Goal: Information Seeking & Learning: Learn about a topic

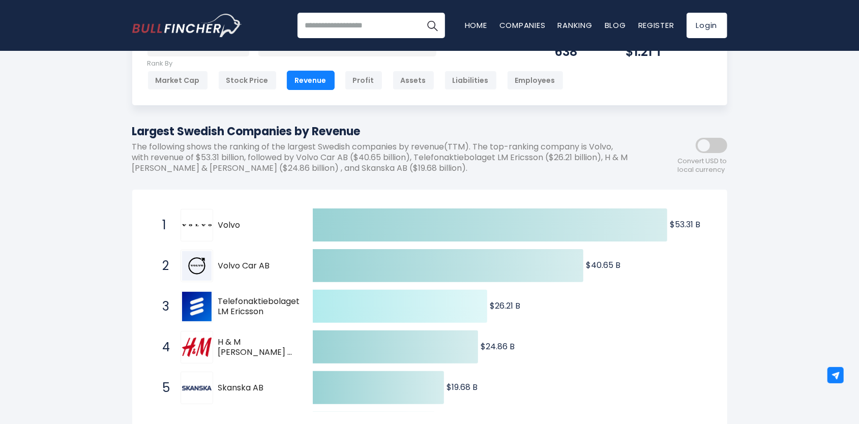
click at [454, 311] on icon at bounding box center [400, 306] width 175 height 33
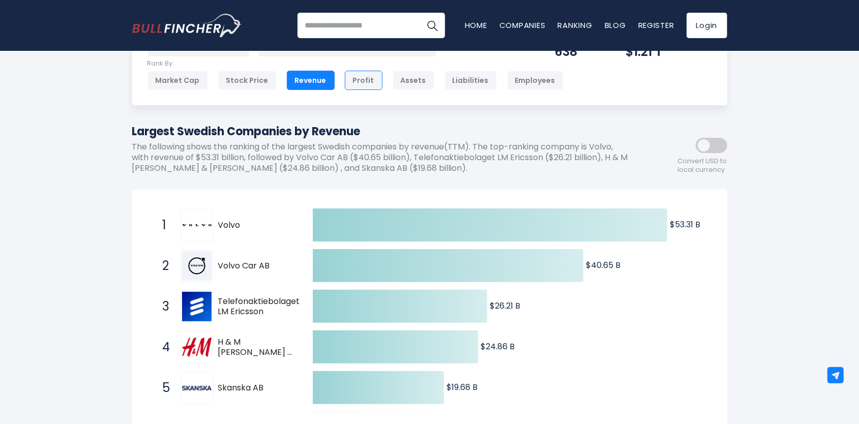
click at [366, 87] on div "Profit" at bounding box center [364, 80] width 38 height 19
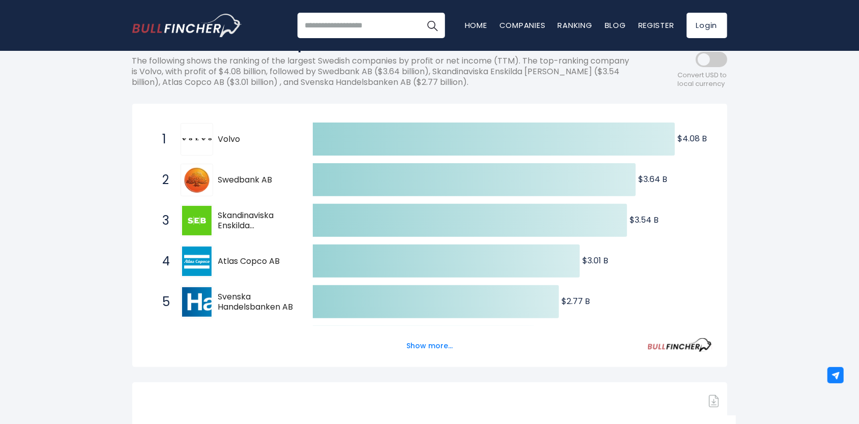
scroll to position [153, 0]
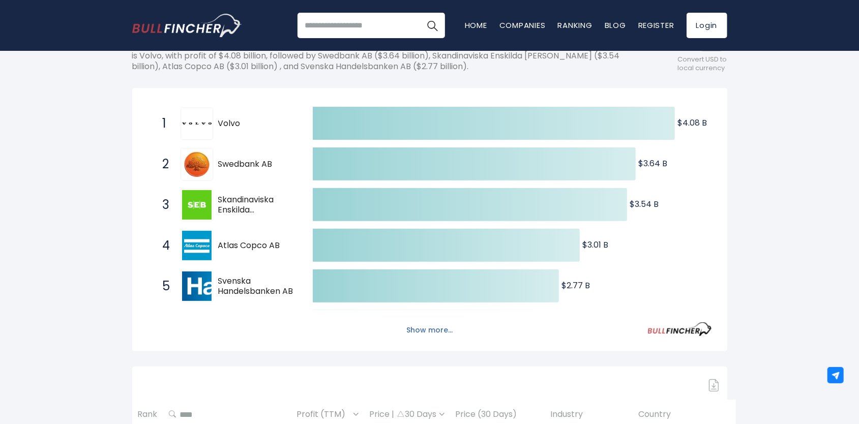
click at [415, 328] on button "Show more..." at bounding box center [429, 330] width 59 height 17
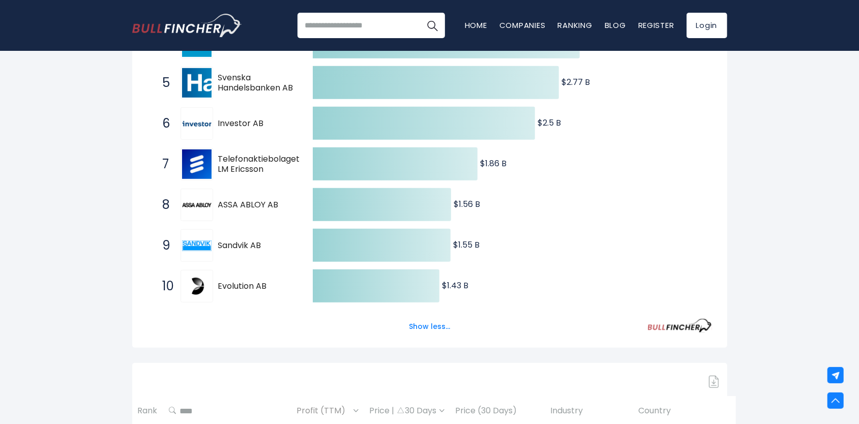
scroll to position [0, 0]
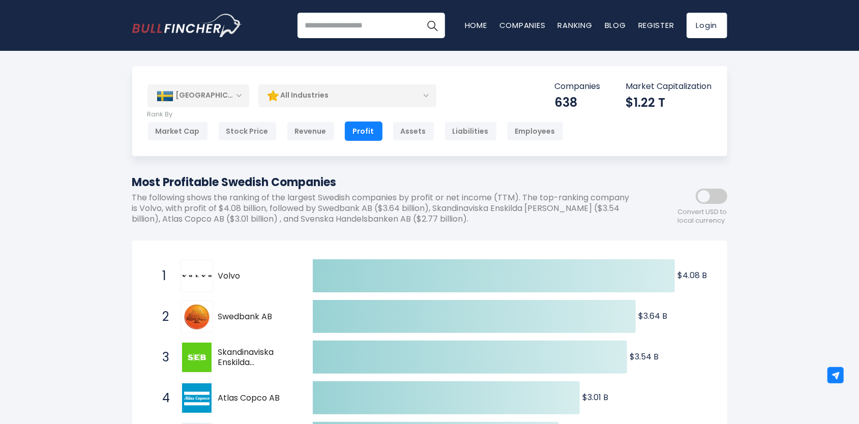
click at [314, 141] on div "Sweden Entire World 30,364 North America United States 3,960 Canada" at bounding box center [429, 111] width 595 height 90
click at [313, 130] on div "Revenue" at bounding box center [311, 131] width 48 height 19
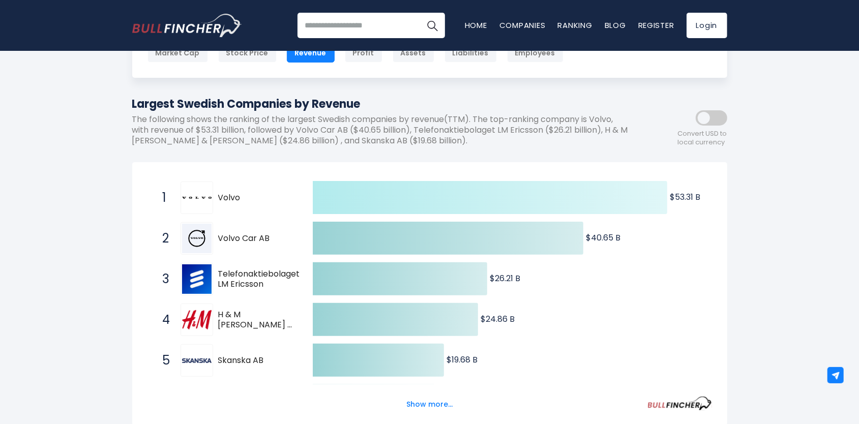
scroll to position [102, 0]
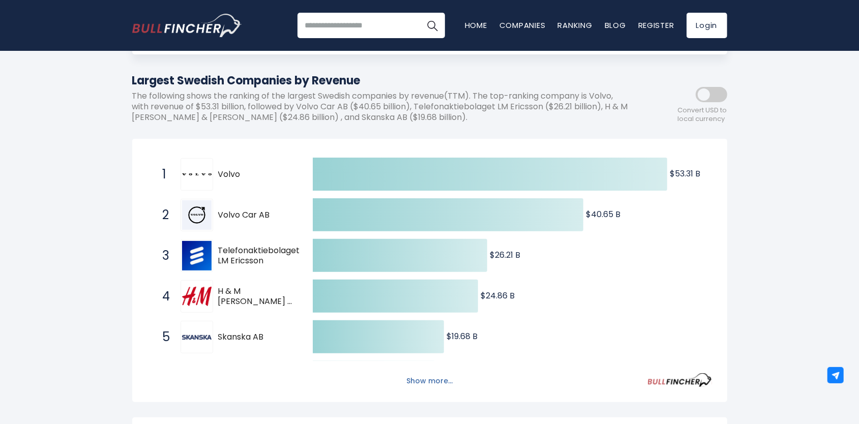
click at [423, 381] on button "Show more..." at bounding box center [429, 381] width 59 height 17
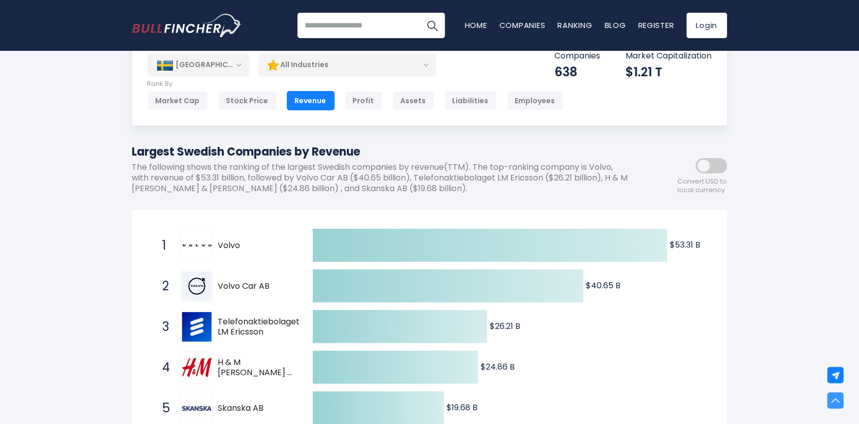
scroll to position [0, 0]
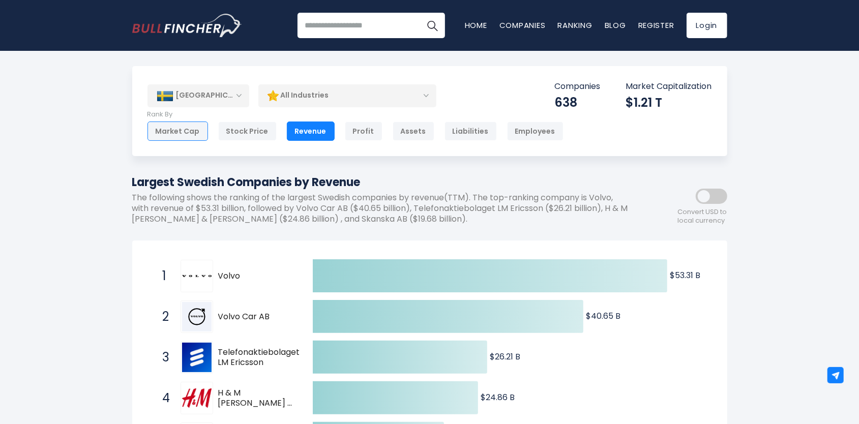
click at [170, 125] on div "Market Cap" at bounding box center [178, 131] width 61 height 19
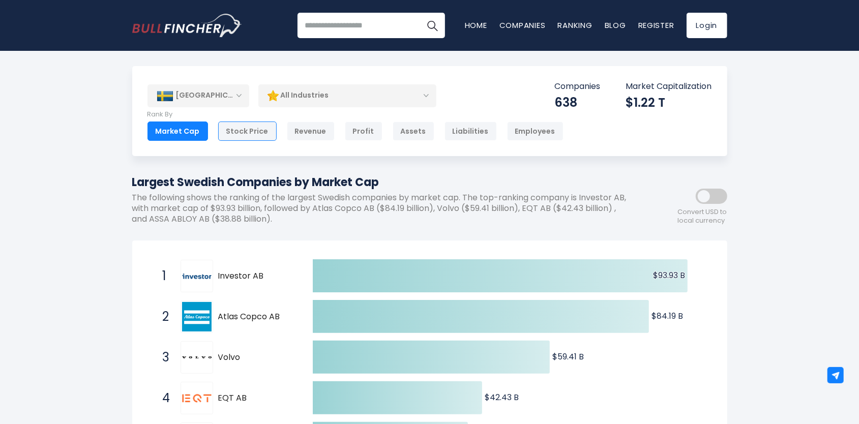
click at [234, 133] on div "Stock Price" at bounding box center [247, 131] width 59 height 19
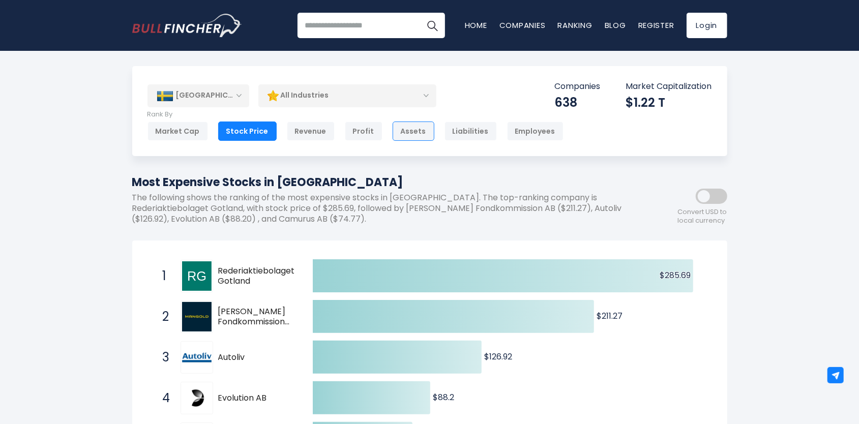
click at [398, 135] on div "Assets" at bounding box center [414, 131] width 42 height 19
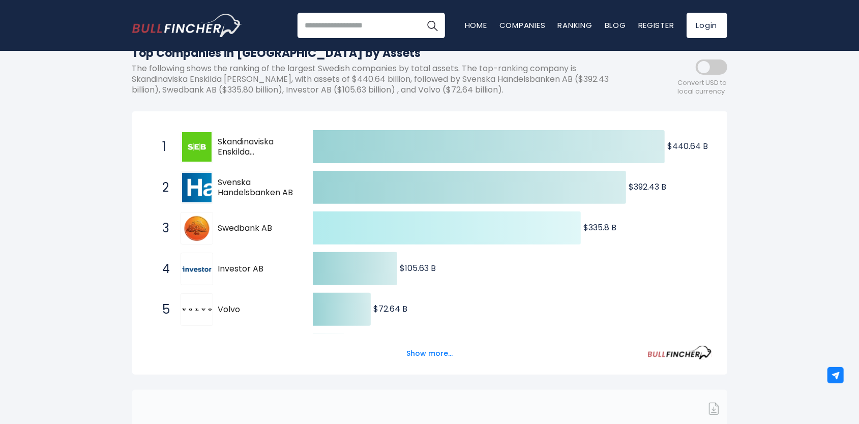
scroll to position [153, 0]
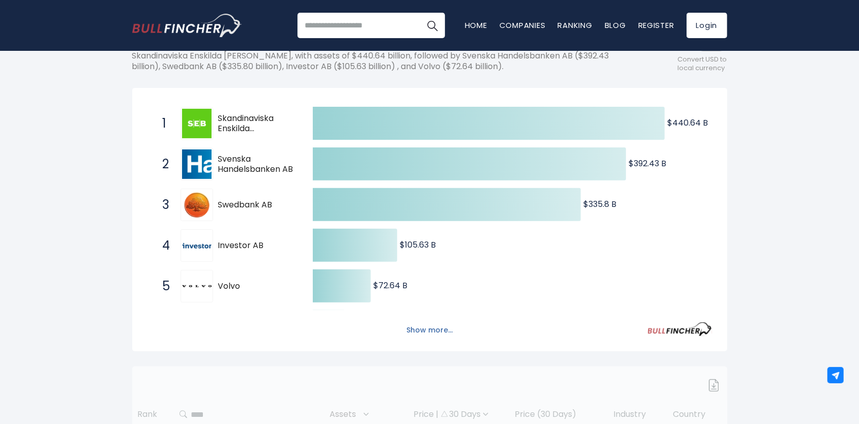
click at [441, 330] on button "Show more..." at bounding box center [429, 330] width 59 height 17
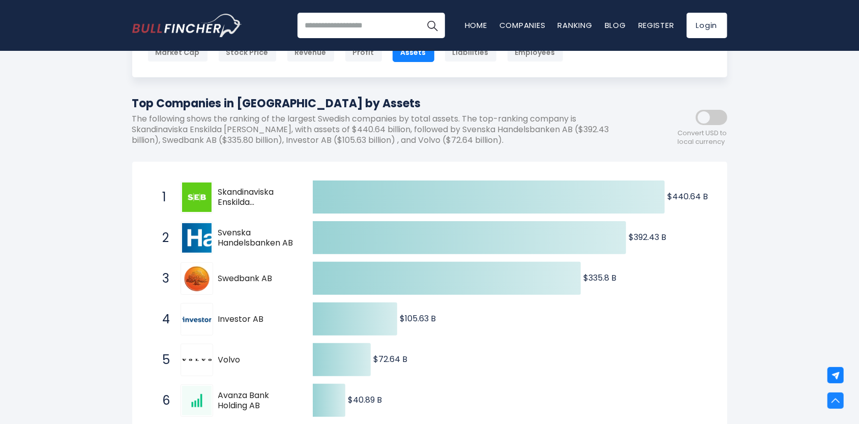
scroll to position [0, 0]
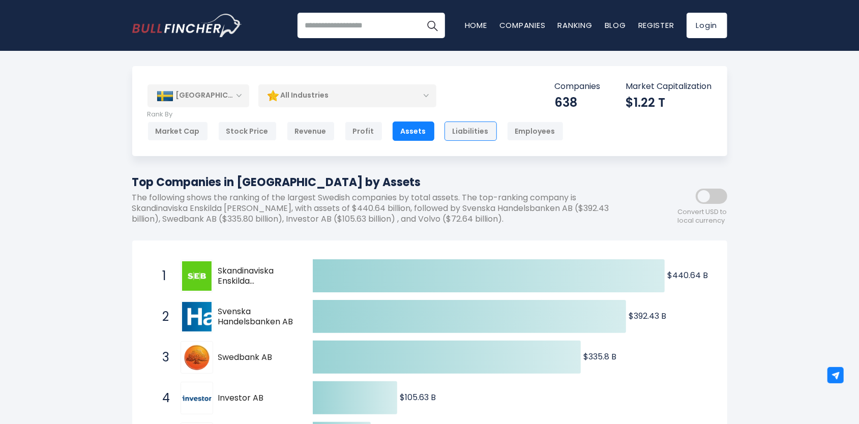
click at [466, 130] on div "Liabilities" at bounding box center [471, 131] width 52 height 19
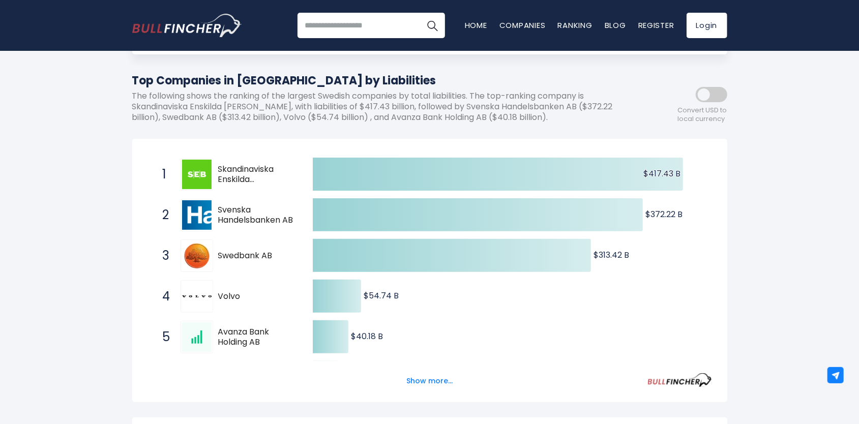
scroll to position [153, 0]
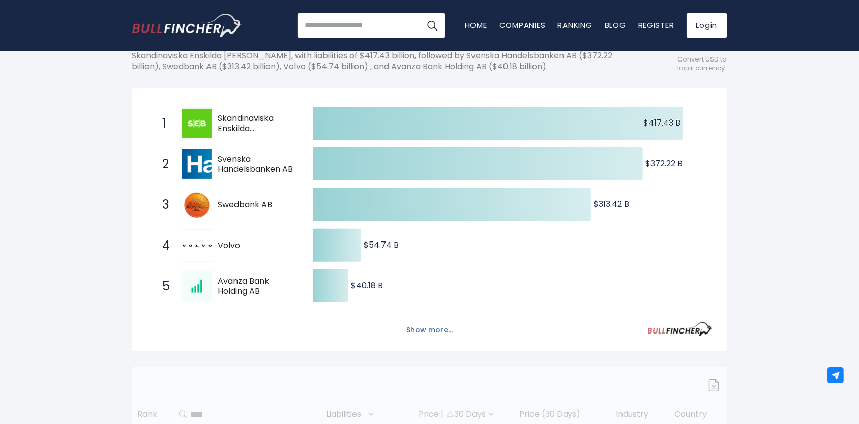
click at [453, 332] on button "Show more..." at bounding box center [429, 330] width 59 height 17
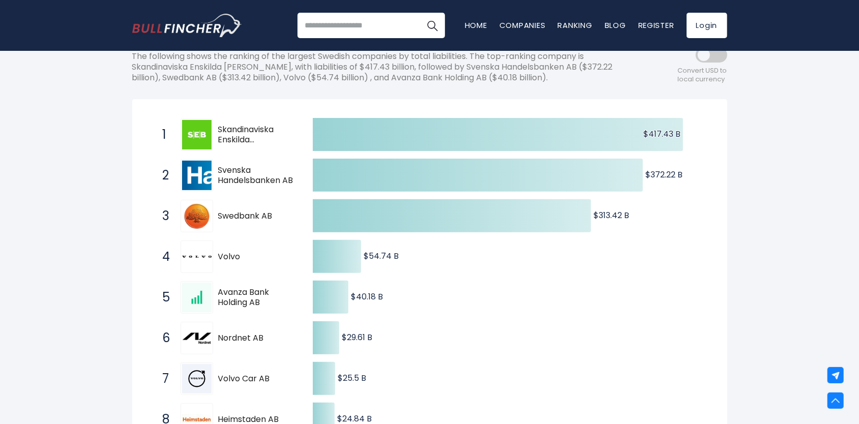
scroll to position [0, 0]
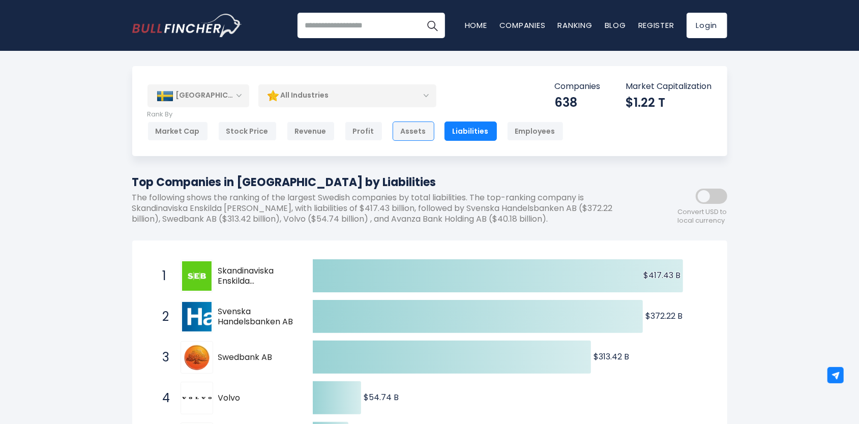
click at [413, 131] on div "Assets" at bounding box center [414, 131] width 42 height 19
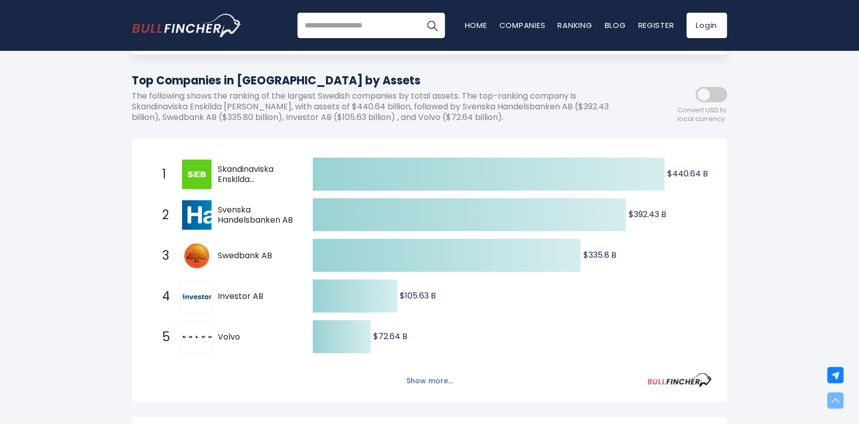
click at [427, 377] on button "Show more..." at bounding box center [429, 381] width 59 height 17
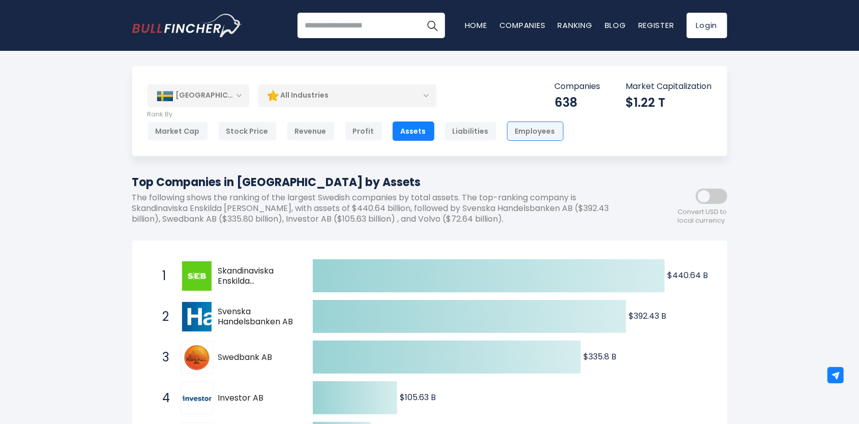
click at [518, 129] on div "Employees" at bounding box center [535, 131] width 56 height 19
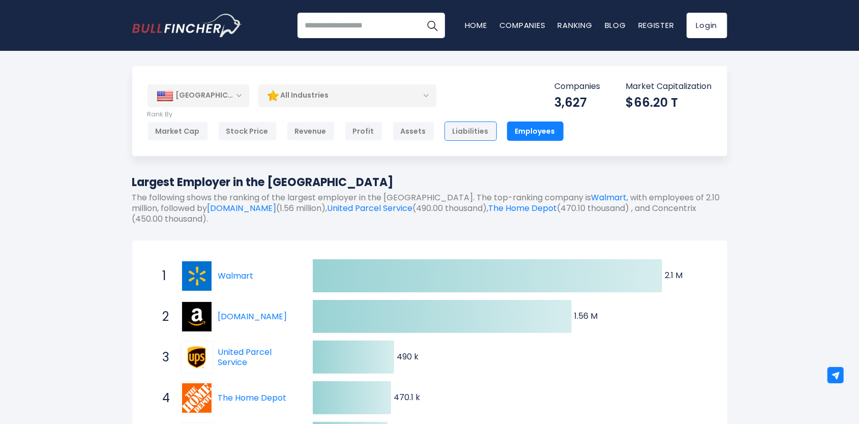
click at [469, 130] on div "Liabilities" at bounding box center [471, 131] width 52 height 19
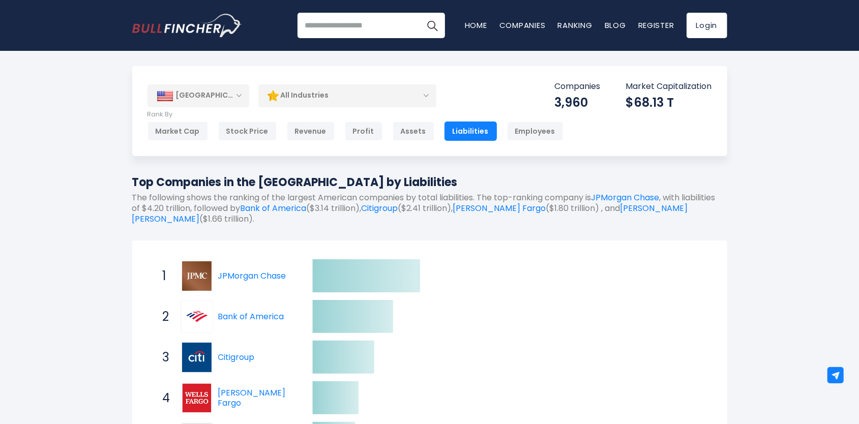
click at [242, 91] on div "[GEOGRAPHIC_DATA]" at bounding box center [199, 95] width 102 height 22
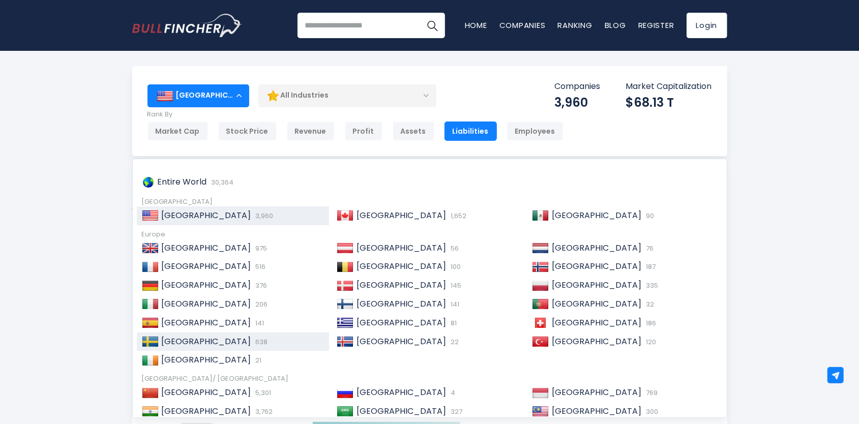
click at [194, 344] on div "Sweden 638" at bounding box center [242, 342] width 166 height 11
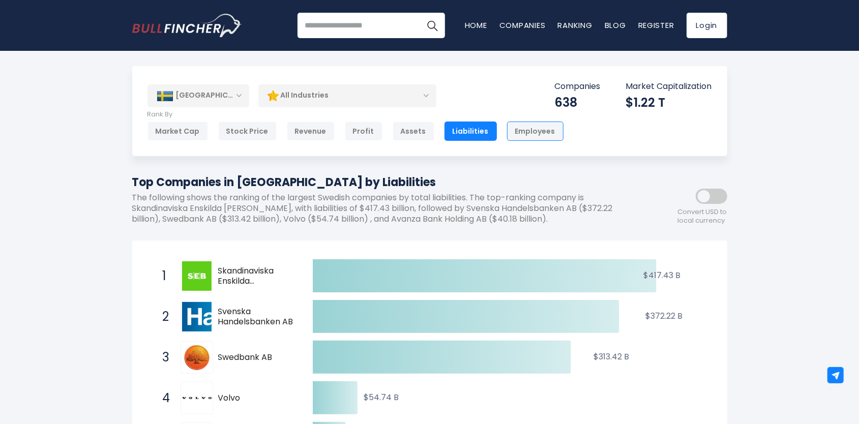
click at [518, 130] on div "Employees" at bounding box center [535, 131] width 56 height 19
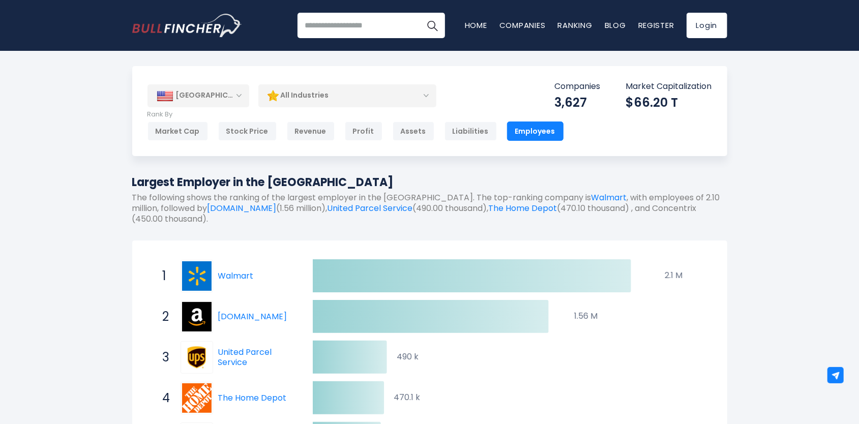
click at [228, 94] on div "[GEOGRAPHIC_DATA]" at bounding box center [199, 95] width 102 height 22
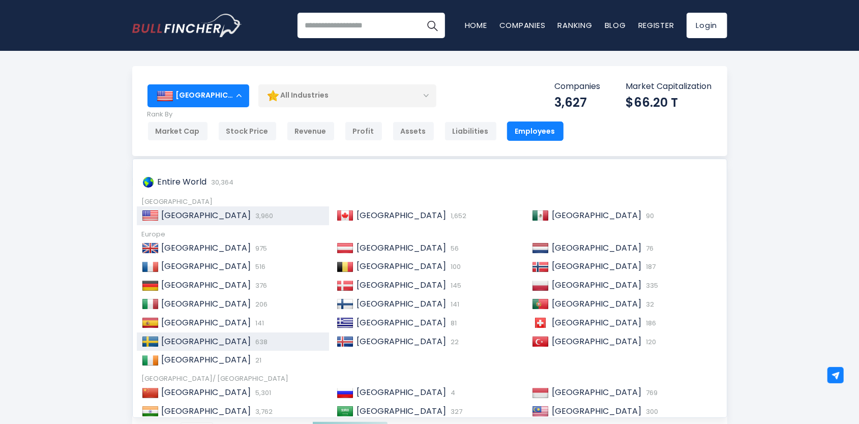
click at [192, 339] on span "[GEOGRAPHIC_DATA]" at bounding box center [207, 342] width 90 height 12
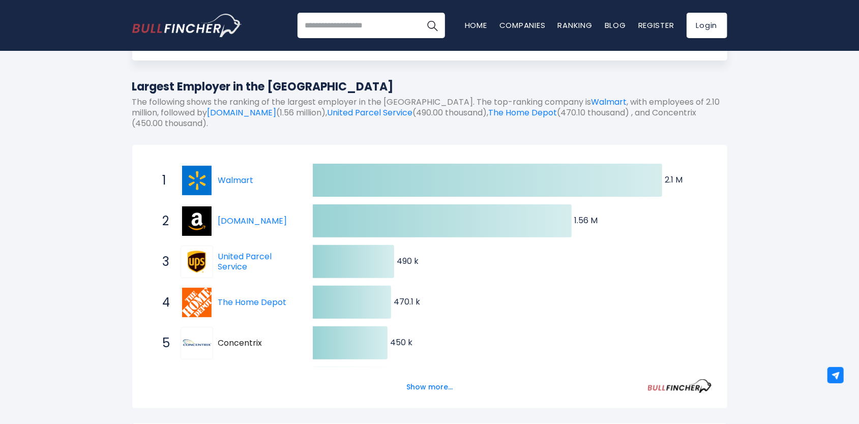
scroll to position [102, 0]
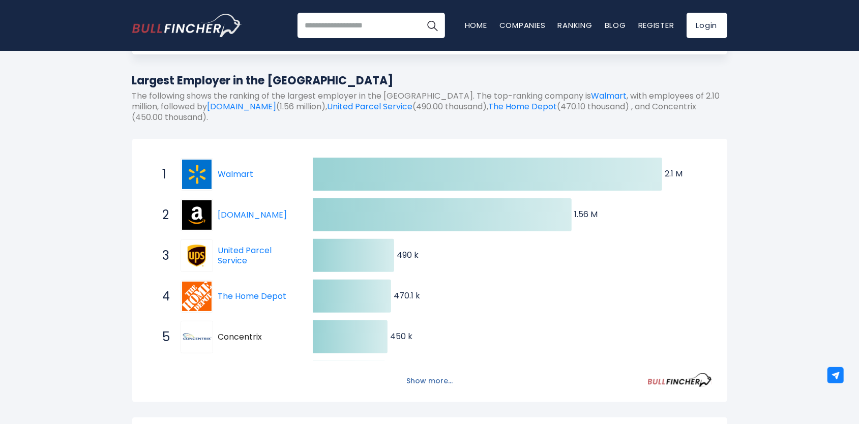
click at [442, 380] on button "Show more..." at bounding box center [429, 381] width 59 height 17
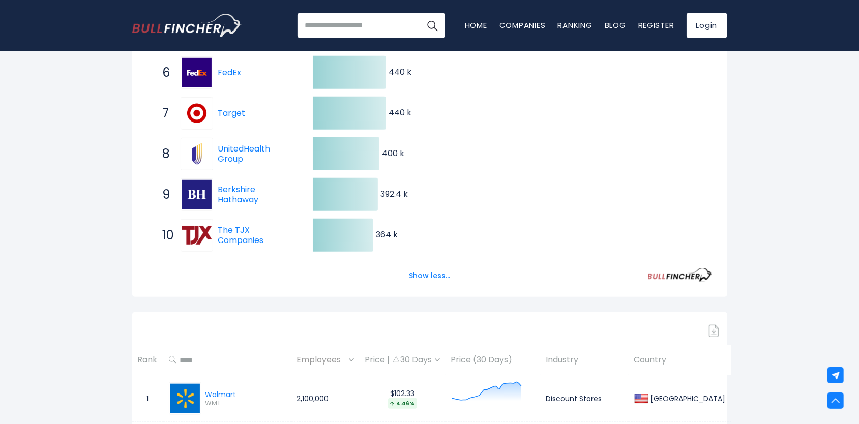
scroll to position [0, 0]
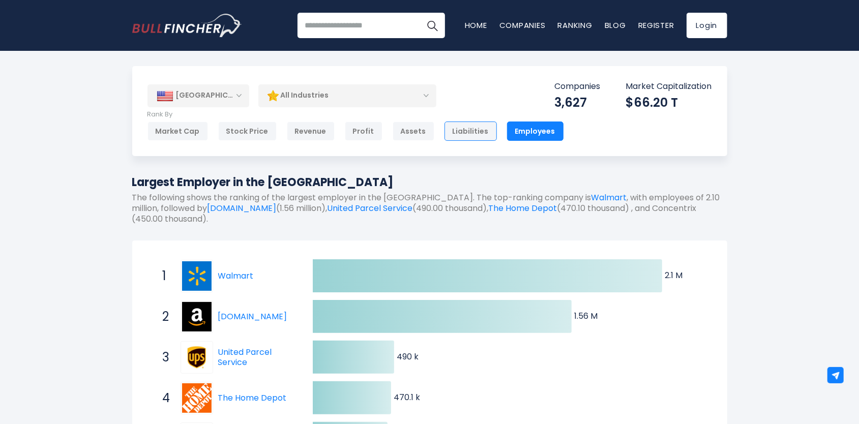
click at [458, 138] on div "Liabilities" at bounding box center [471, 131] width 52 height 19
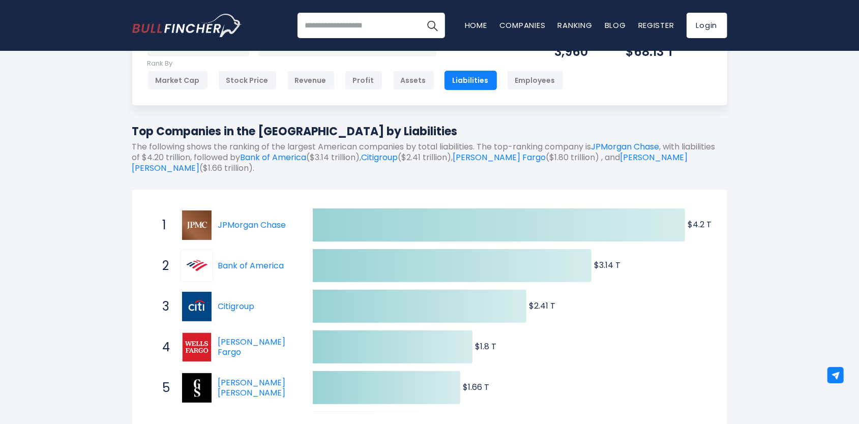
scroll to position [102, 0]
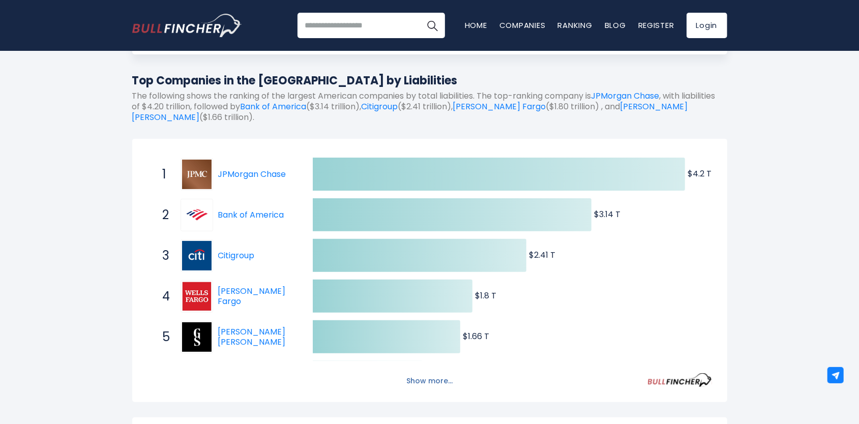
click at [446, 386] on button "Show more..." at bounding box center [429, 381] width 59 height 17
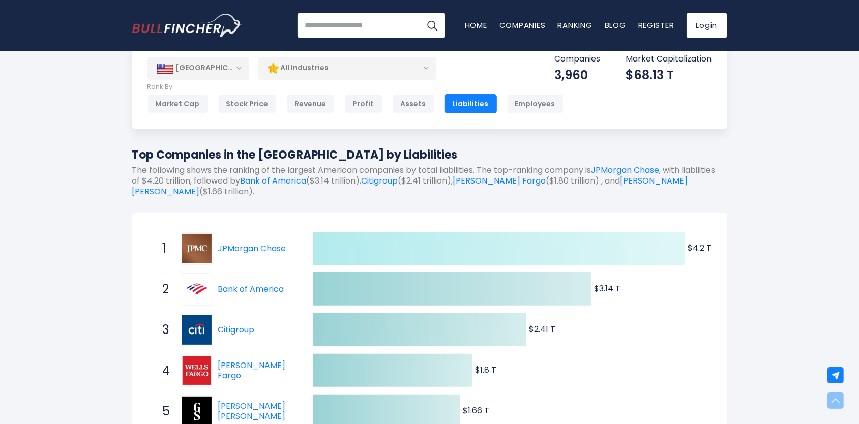
scroll to position [0, 0]
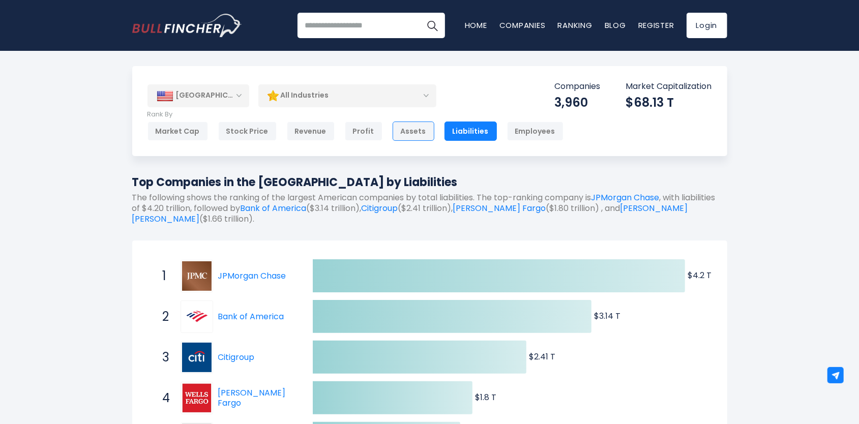
click at [404, 139] on div "Assets" at bounding box center [414, 131] width 42 height 19
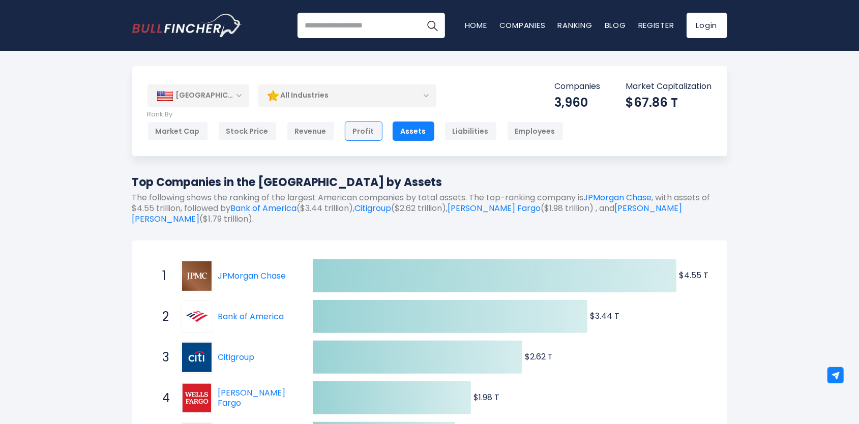
click at [355, 133] on div "Profit" at bounding box center [364, 131] width 38 height 19
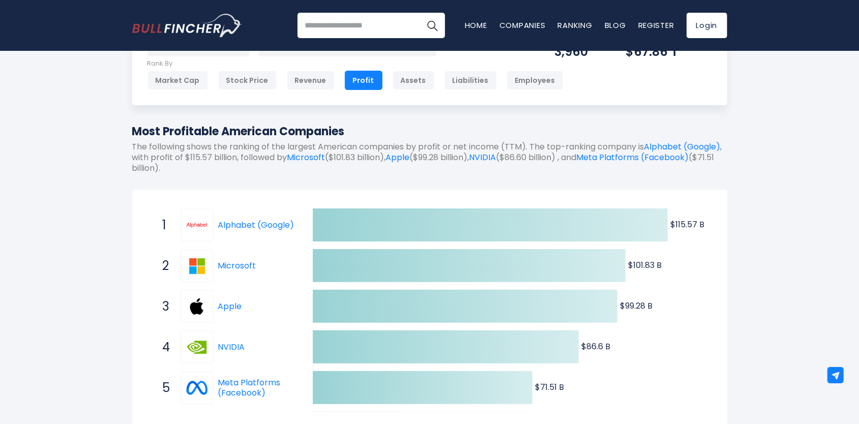
scroll to position [102, 0]
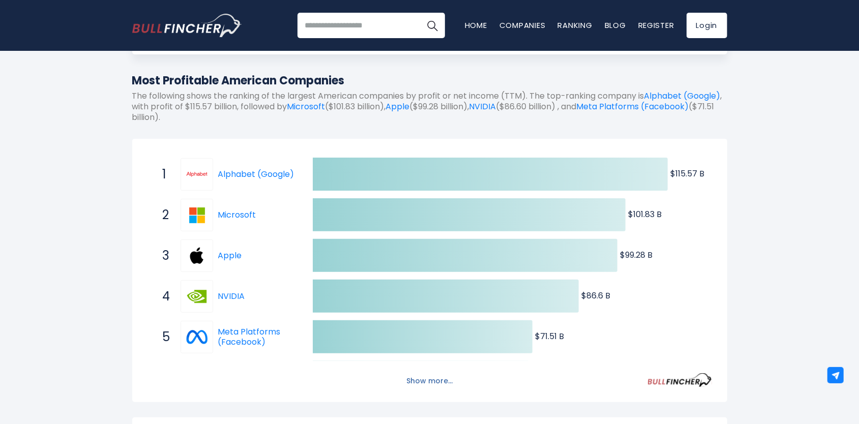
click at [431, 381] on button "Show more..." at bounding box center [429, 381] width 59 height 17
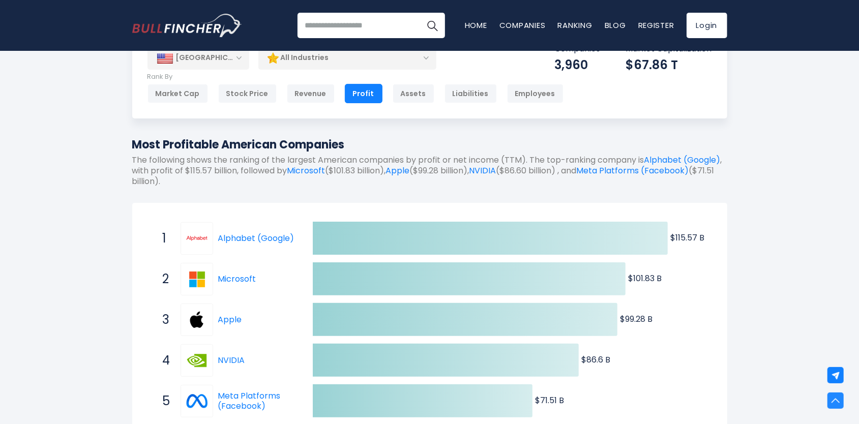
scroll to position [0, 0]
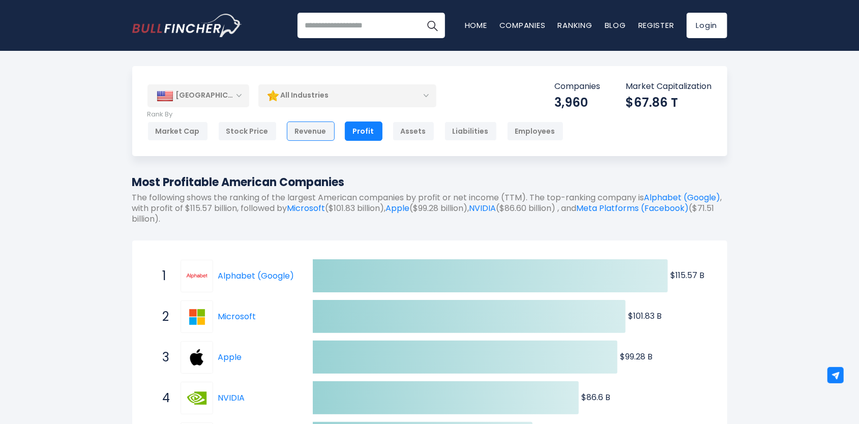
click at [310, 127] on div "Revenue" at bounding box center [311, 131] width 48 height 19
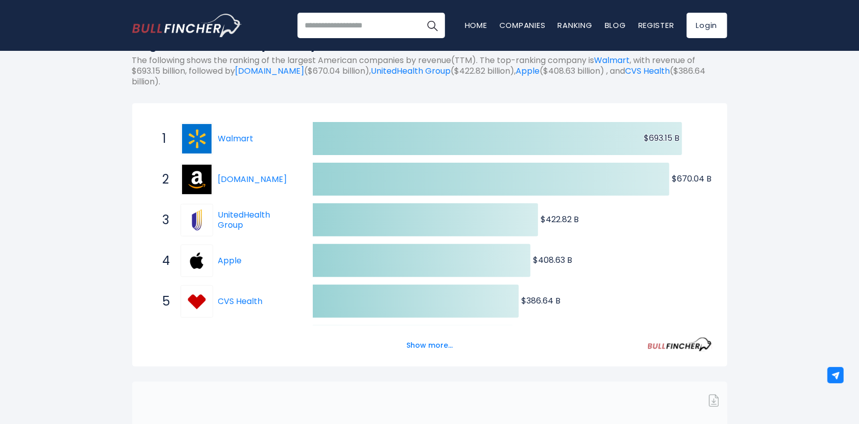
scroll to position [153, 0]
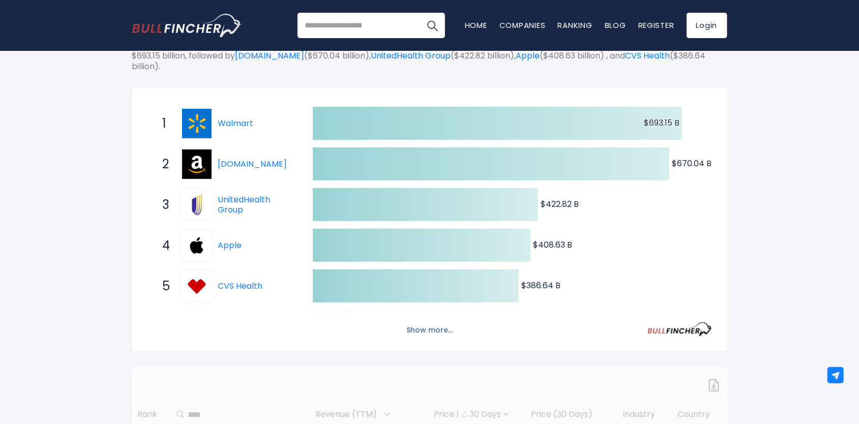
click at [432, 336] on button "Show more..." at bounding box center [429, 330] width 59 height 17
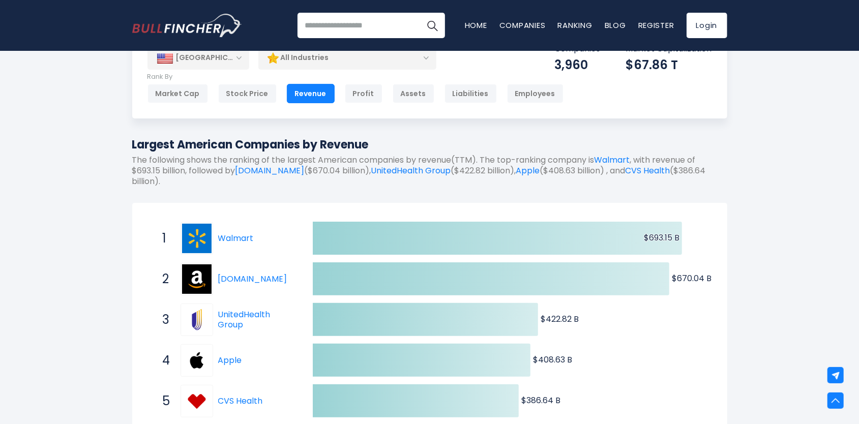
scroll to position [0, 0]
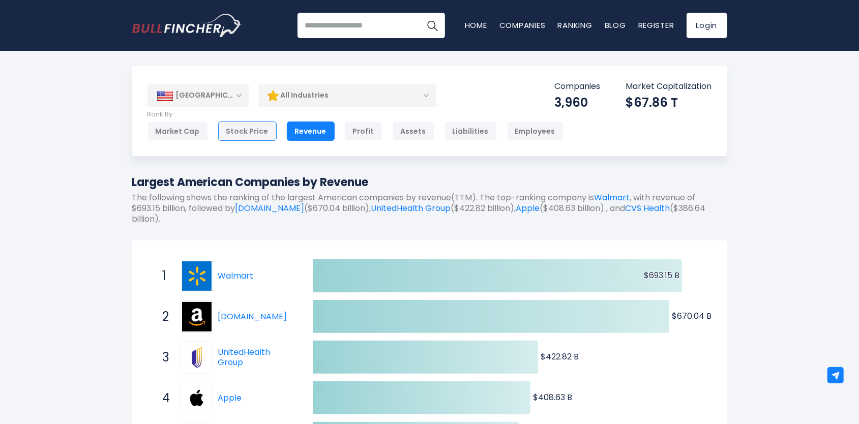
click at [253, 127] on div "Stock Price" at bounding box center [247, 131] width 59 height 19
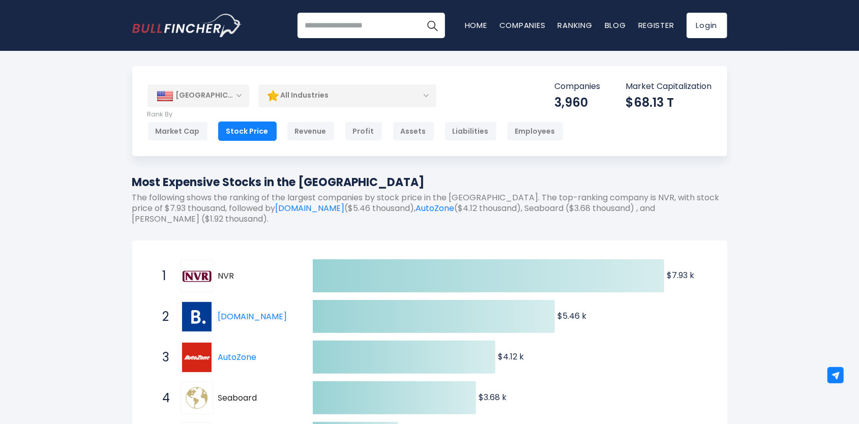
scroll to position [51, 0]
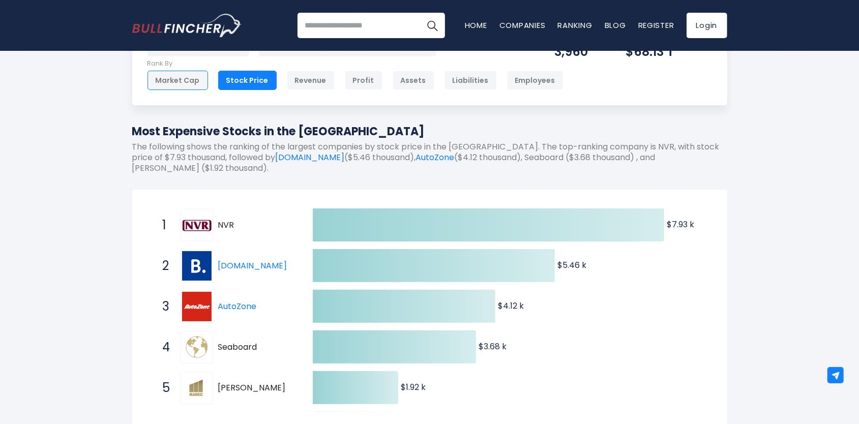
click at [185, 78] on div "Market Cap" at bounding box center [178, 80] width 61 height 19
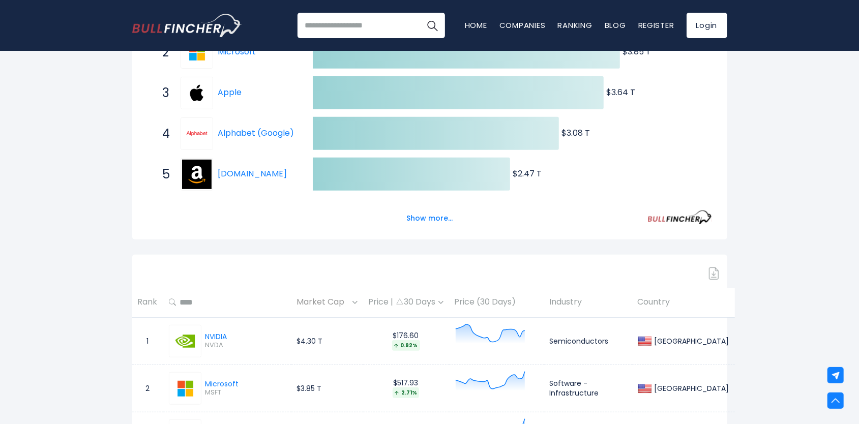
scroll to position [204, 0]
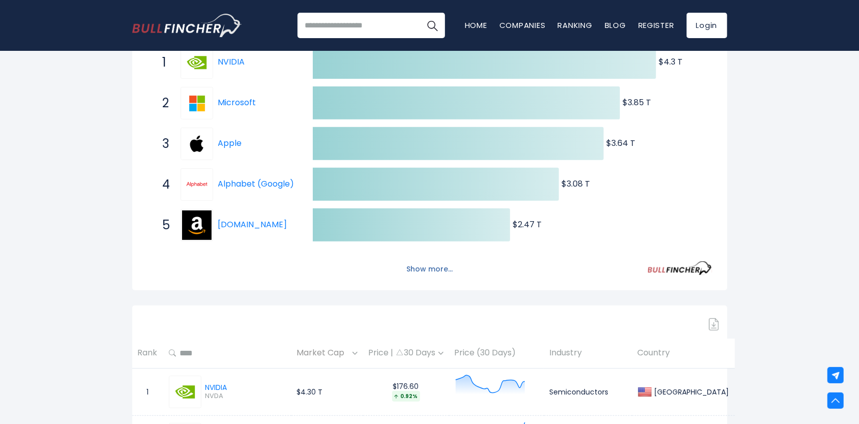
click at [428, 273] on button "Show more..." at bounding box center [429, 269] width 59 height 17
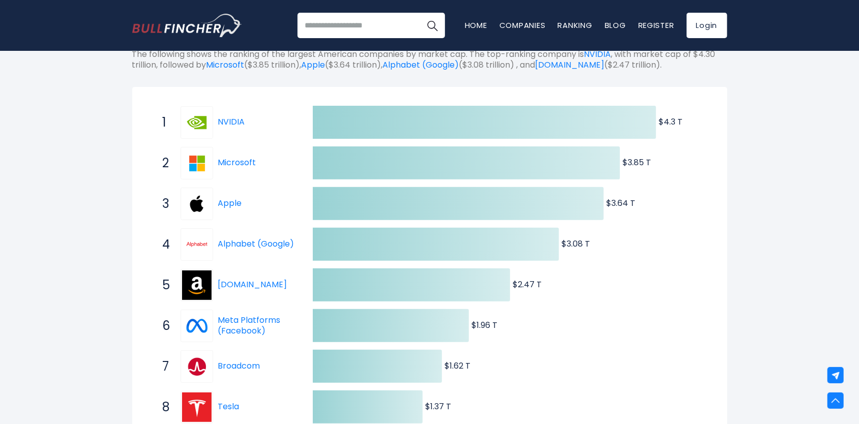
scroll to position [51, 0]
